Goal: Navigation & Orientation: Understand site structure

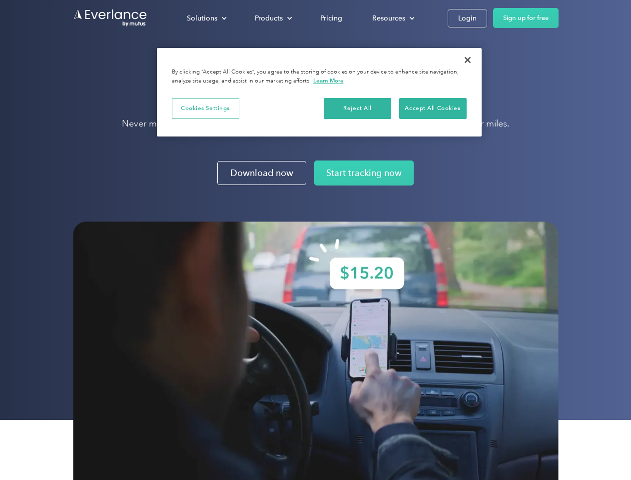
click at [315, 240] on img at bounding box center [316, 362] width 486 height 283
click at [206, 18] on div "Solutions" at bounding box center [202, 18] width 30 height 12
click at [272, 18] on div "Products" at bounding box center [269, 18] width 28 height 12
click at [392, 18] on div "Resources" at bounding box center [388, 18] width 33 height 12
click at [205, 108] on button "Cookies Settings" at bounding box center [205, 108] width 67 height 21
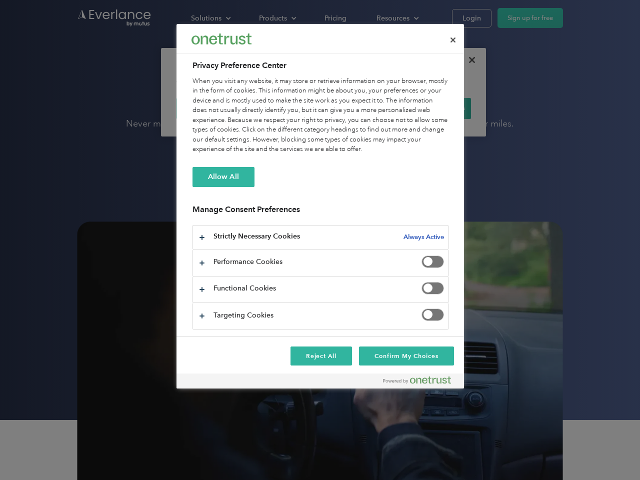
click at [358, 108] on div "When you visit any website, it may store or retrieve information on your browse…" at bounding box center [320, 115] width 256 height 78
click at [433, 108] on div "When you visit any website, it may store or retrieve information on your browse…" at bounding box center [320, 115] width 256 height 78
click at [468, 60] on div at bounding box center [320, 240] width 640 height 480
